Goal: Task Accomplishment & Management: Manage account settings

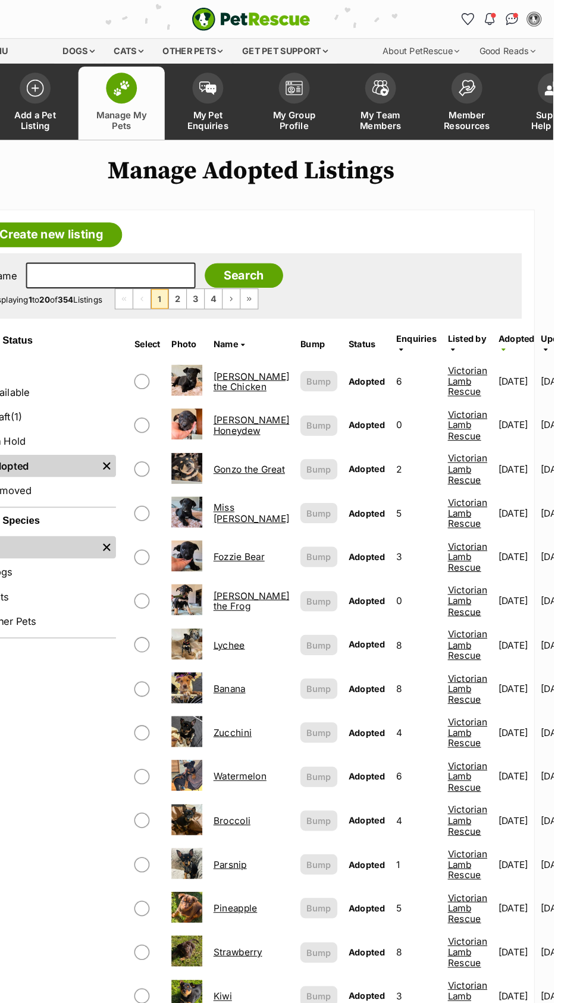
click at [165, 86] on img at bounding box center [166, 84] width 17 height 15
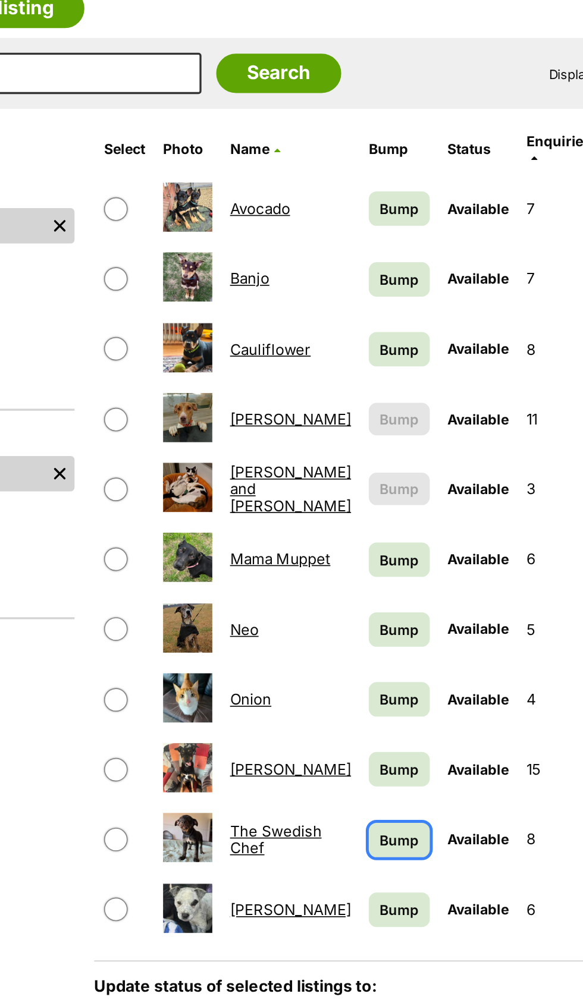
click at [346, 723] on span "Bump" at bounding box center [358, 729] width 24 height 12
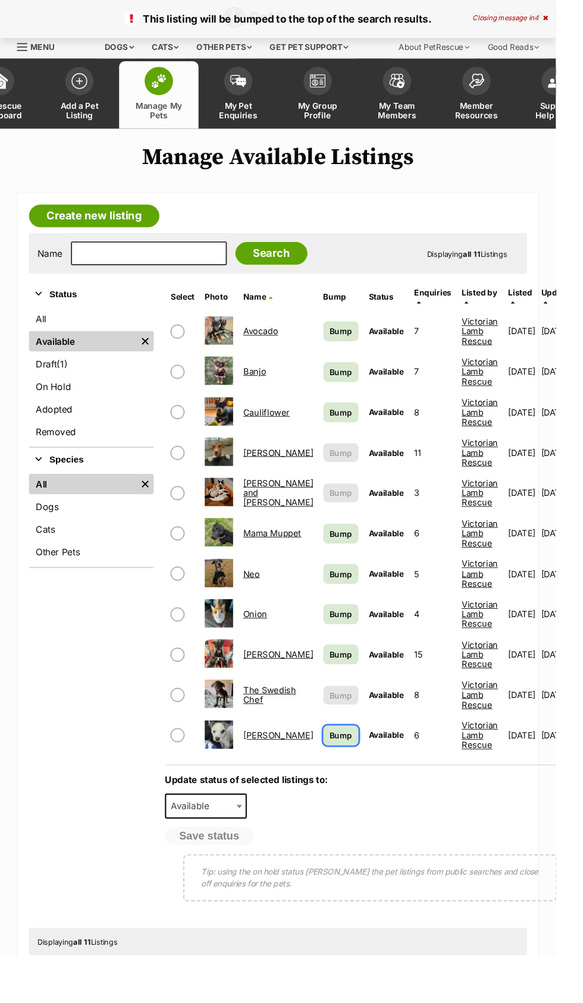
click at [346, 765] on span "Bump" at bounding box center [358, 771] width 24 height 12
click at [279, 766] on link "[PERSON_NAME]" at bounding box center [291, 771] width 73 height 11
